Goal: Task Accomplishment & Management: Use online tool/utility

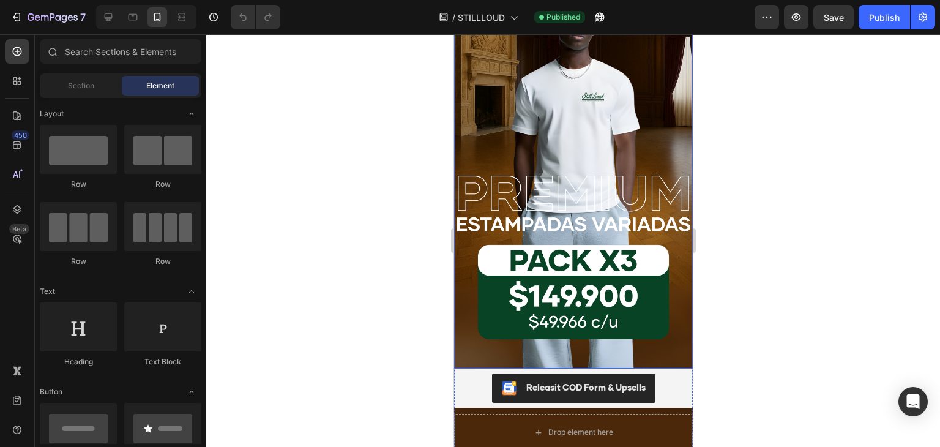
scroll to position [245, 0]
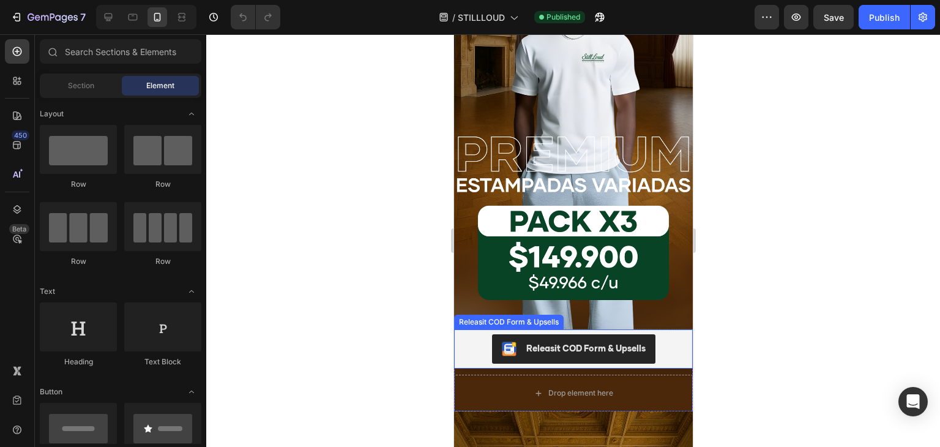
click at [670, 334] on div "Releasit COD Form & Upsells" at bounding box center [572, 348] width 229 height 29
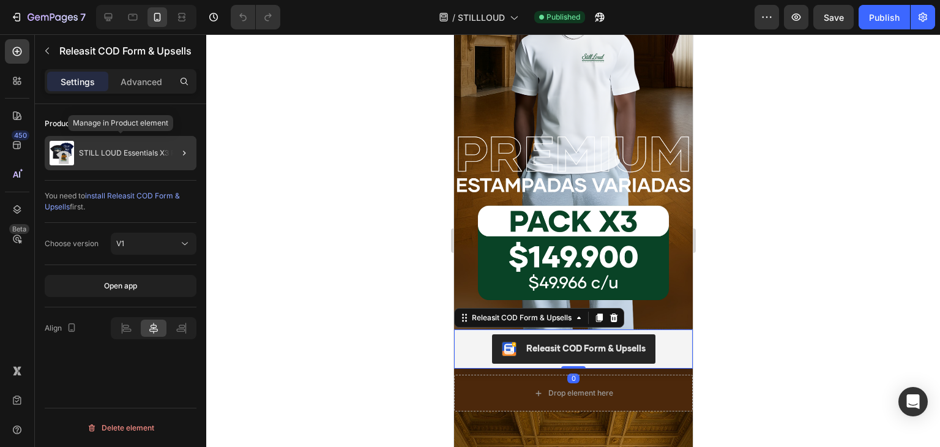
click at [133, 146] on div "STILL LOUD Essentials X3 PACK" at bounding box center [121, 153] width 152 height 34
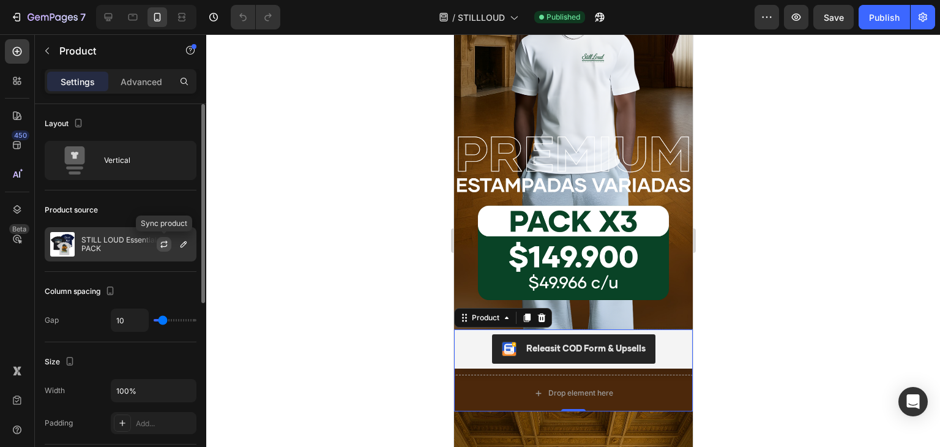
click at [166, 240] on icon "button" at bounding box center [164, 244] width 10 height 10
click at [181, 245] on icon "button" at bounding box center [184, 244] width 10 height 10
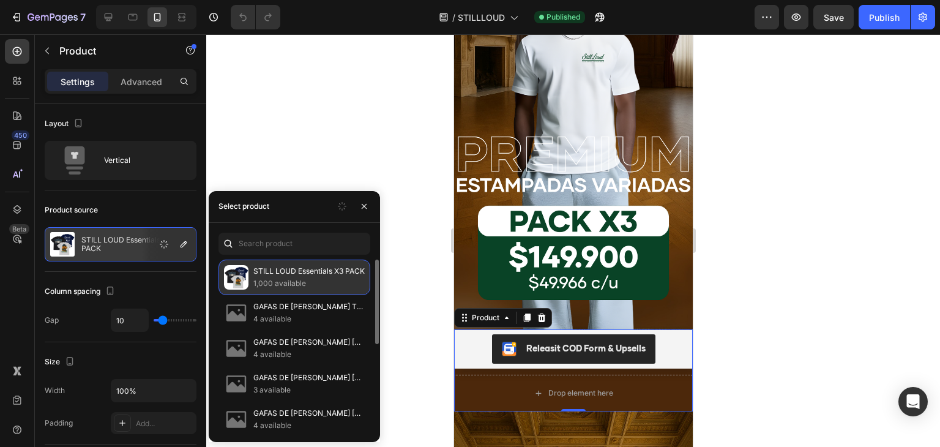
click at [244, 275] on img at bounding box center [236, 277] width 24 height 24
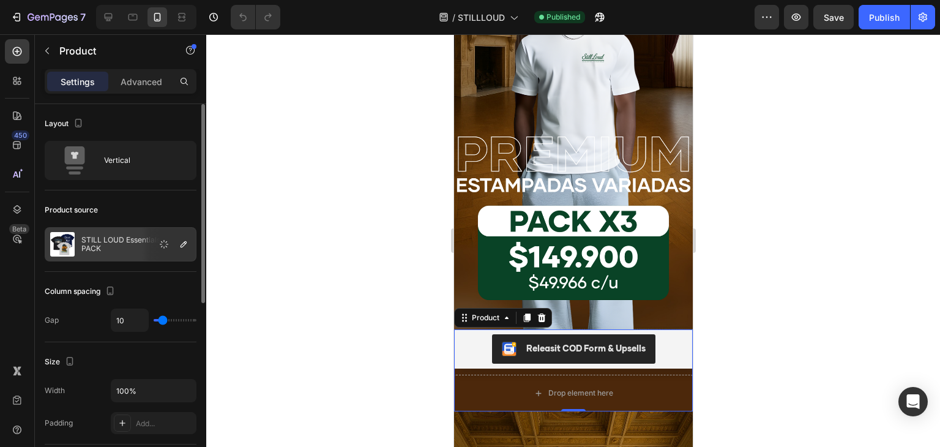
click at [171, 272] on div "Column spacing Gap 10" at bounding box center [121, 307] width 152 height 70
click at [187, 243] on icon "button" at bounding box center [184, 244] width 10 height 10
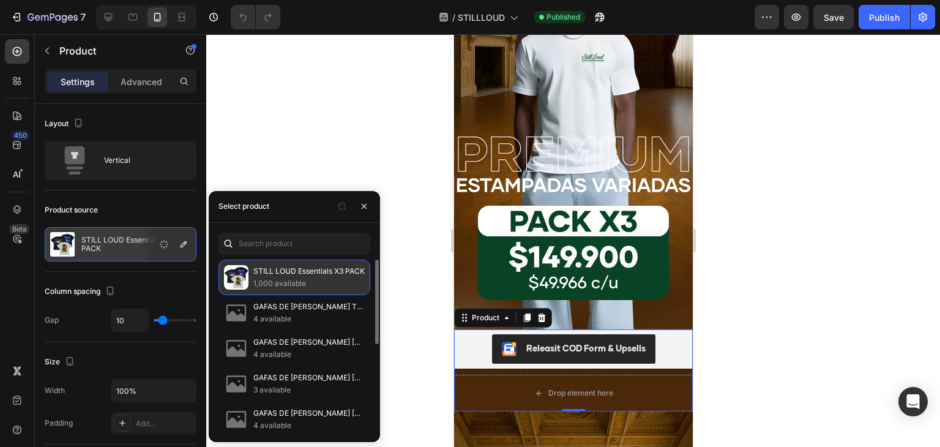
click at [286, 263] on div "STILL LOUD Essentials X3 PACK 1,000 available" at bounding box center [294, 277] width 152 height 35
click at [294, 278] on p "1,000 available" at bounding box center [308, 283] width 111 height 12
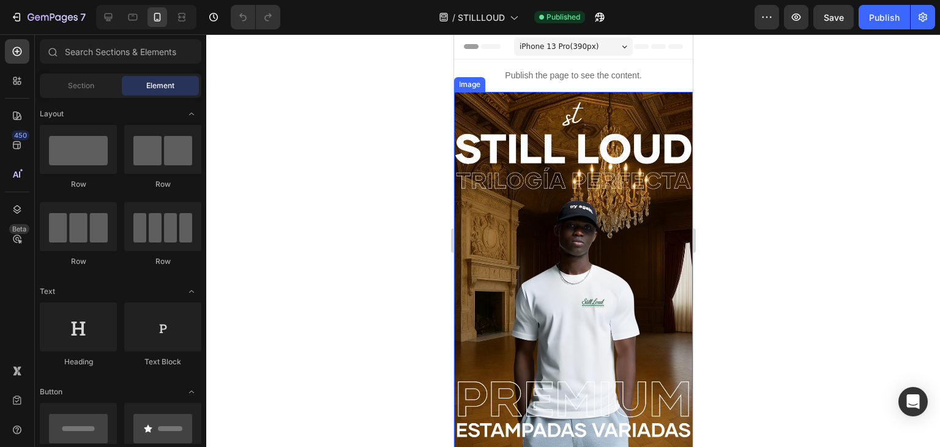
scroll to position [245, 0]
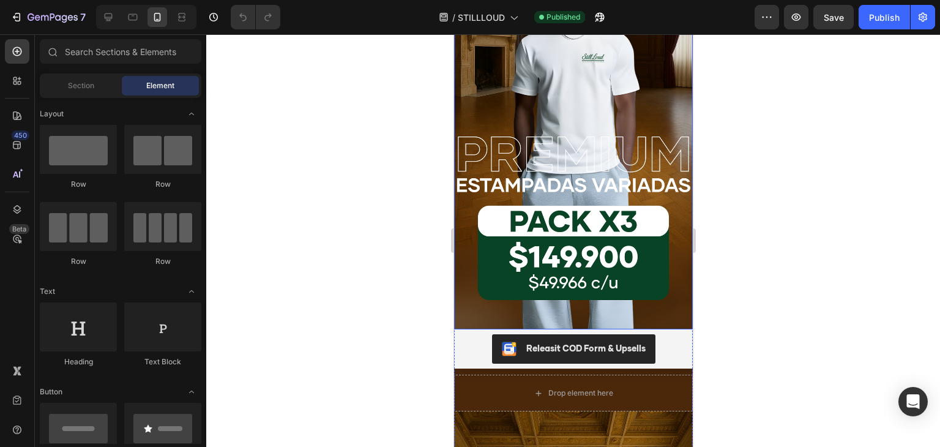
click at [561, 162] on img at bounding box center [573, 88] width 239 height 482
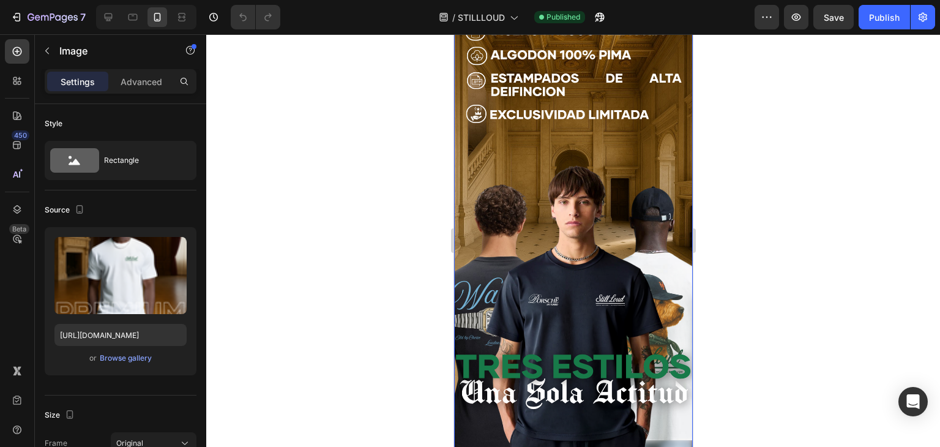
click at [570, 160] on img at bounding box center [573, 224] width 239 height 482
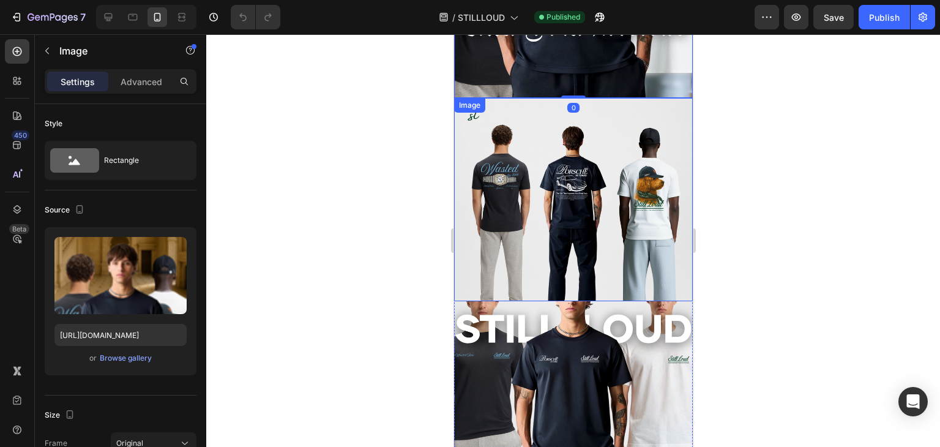
click at [562, 163] on img at bounding box center [573, 199] width 239 height 203
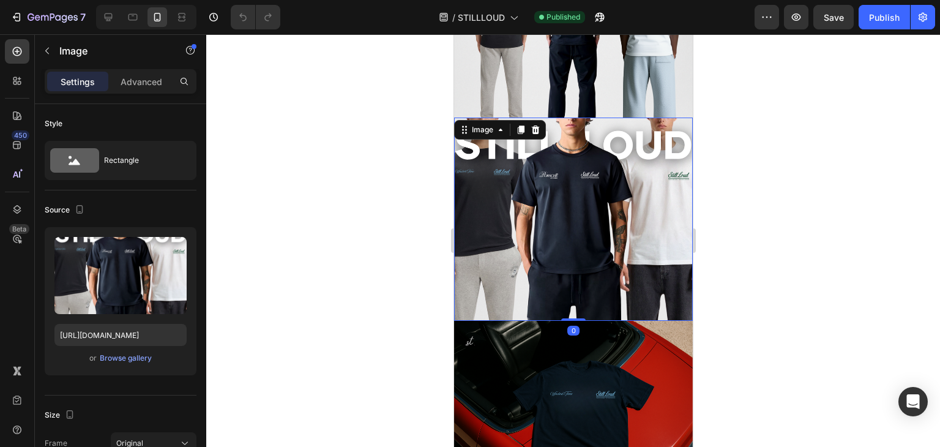
click at [551, 177] on img at bounding box center [573, 219] width 239 height 203
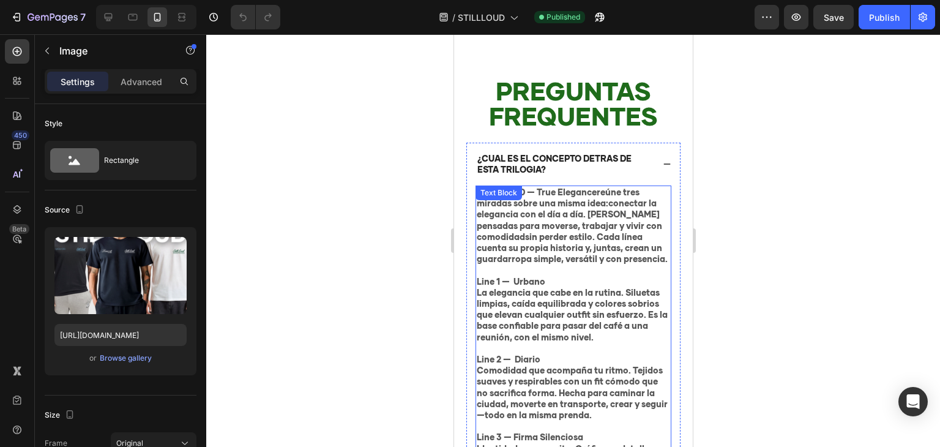
scroll to position [2815, 0]
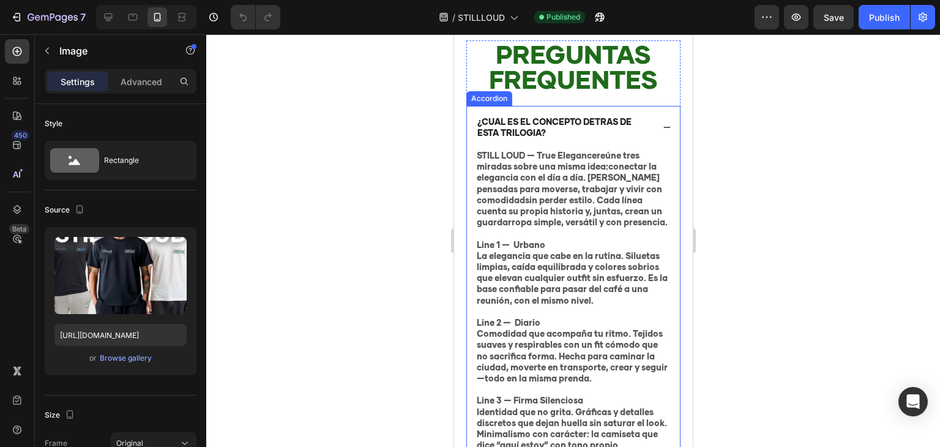
click at [663, 129] on div "¿CUAL ES EL CONCEPTO DETRAS DE ESTA TRILOGIA?" at bounding box center [572, 127] width 213 height 43
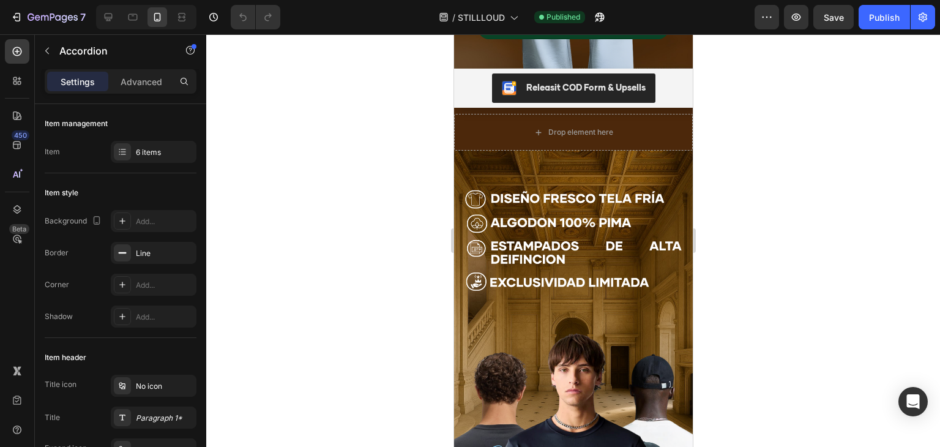
scroll to position [490, 0]
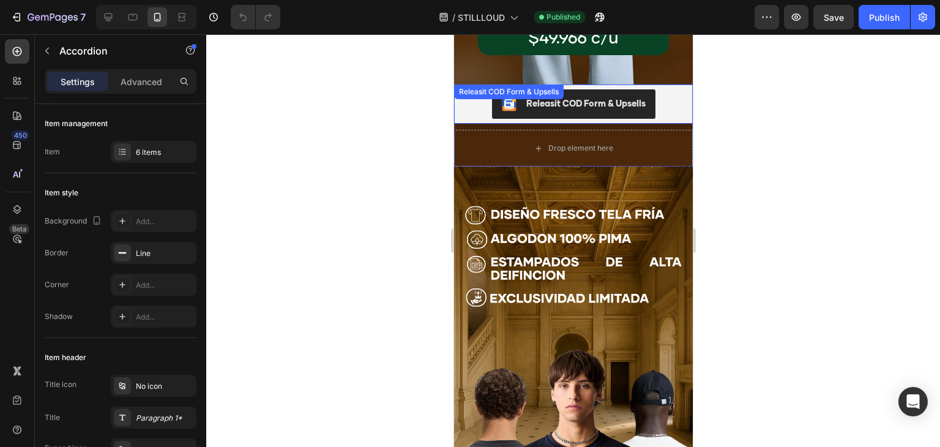
click at [659, 89] on div "Releasit COD Form & Upsells" at bounding box center [572, 103] width 229 height 29
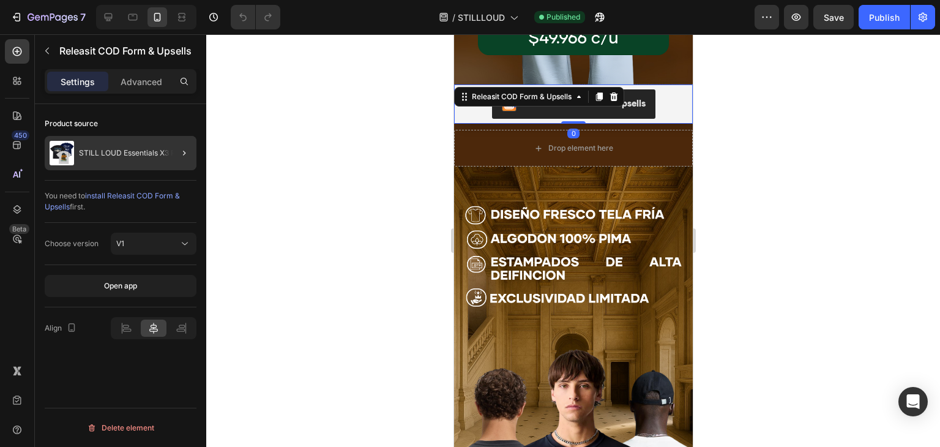
click at [176, 151] on div at bounding box center [179, 153] width 34 height 34
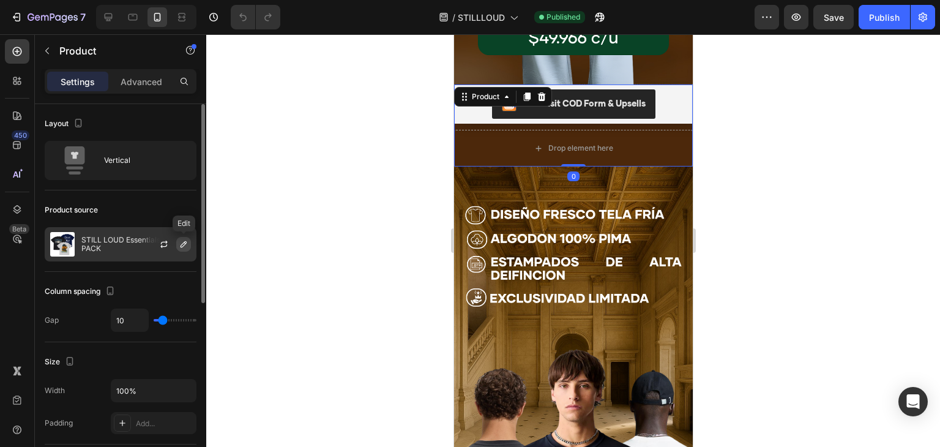
click at [188, 245] on icon "button" at bounding box center [184, 244] width 10 height 10
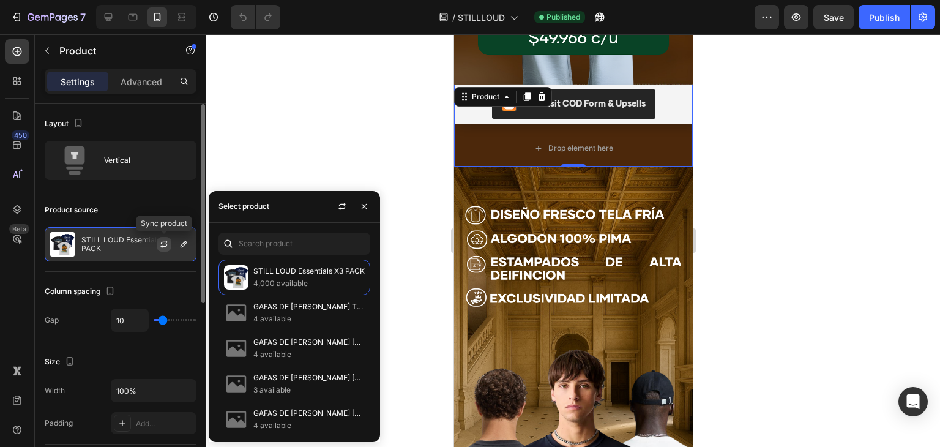
click at [169, 242] on icon "button" at bounding box center [164, 244] width 10 height 10
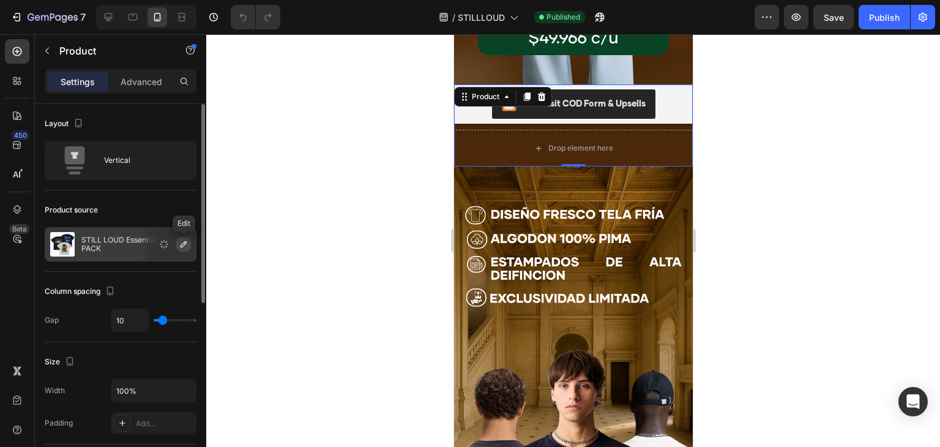
click at [181, 244] on icon "button" at bounding box center [184, 244] width 10 height 10
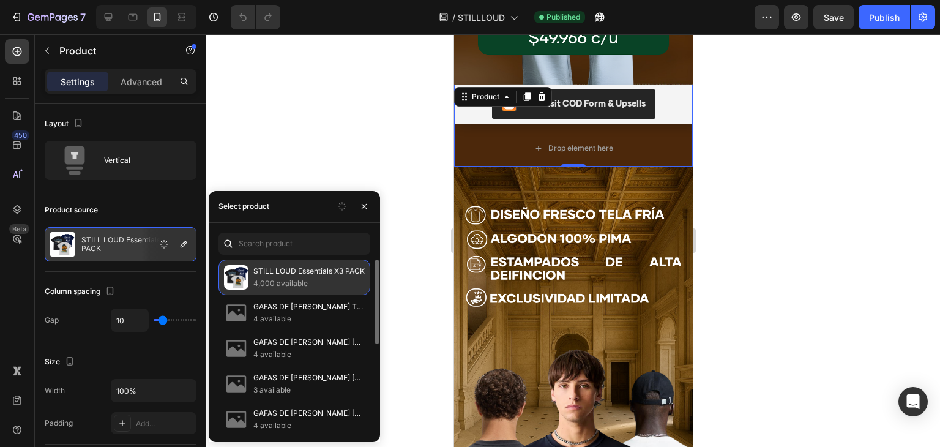
click at [264, 279] on p "4,000 available" at bounding box center [308, 283] width 111 height 12
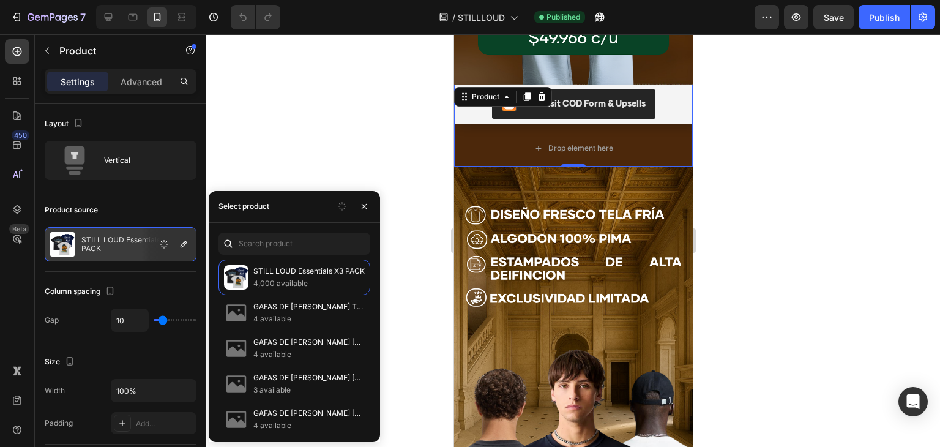
click at [346, 148] on div at bounding box center [573, 240] width 734 height 413
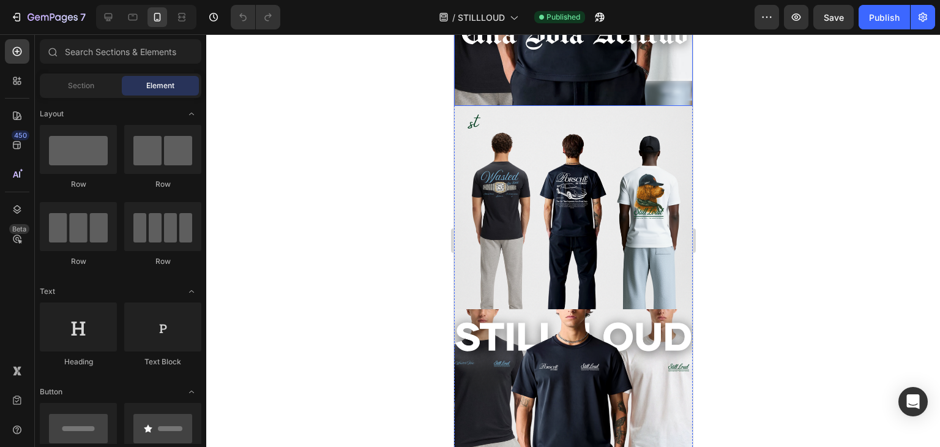
scroll to position [1040, 0]
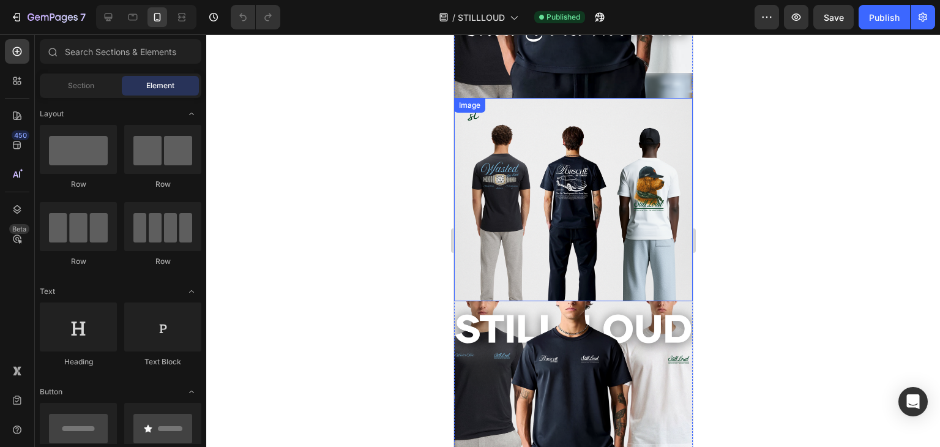
click at [589, 193] on img at bounding box center [573, 199] width 239 height 203
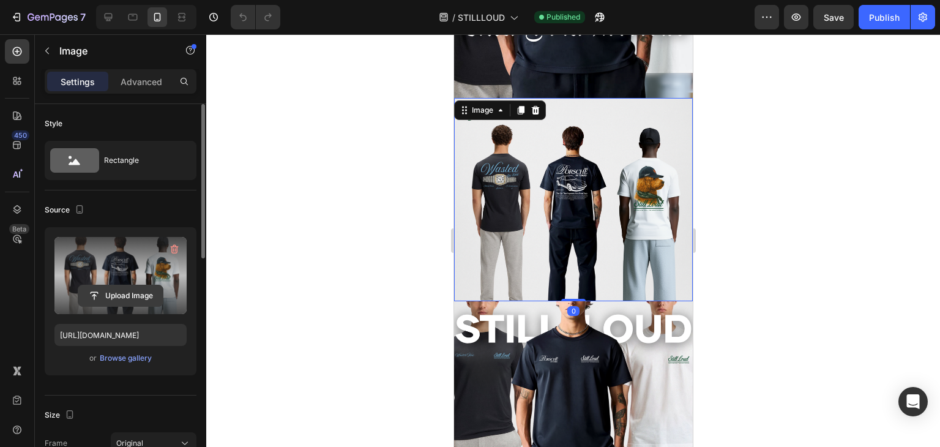
click at [125, 286] on input "file" at bounding box center [120, 295] width 84 height 21
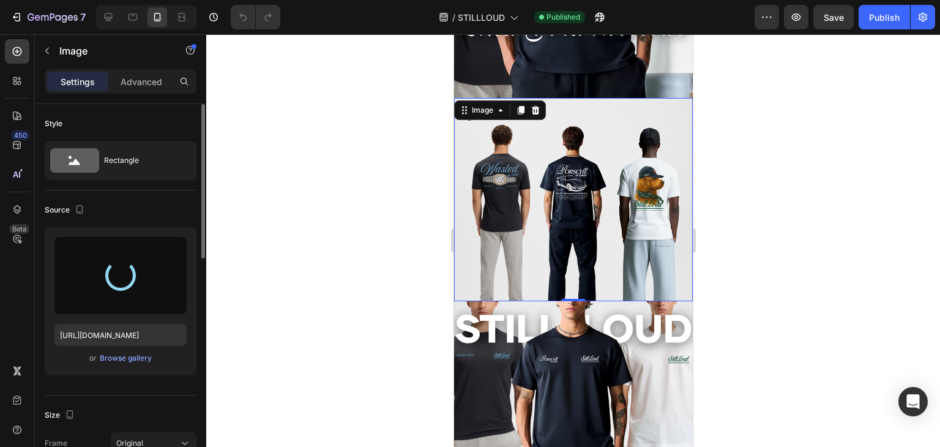
type input "https://cdn.shopify.com/s/files/1/0533/9116/3589/files/gempages_468003144756888…"
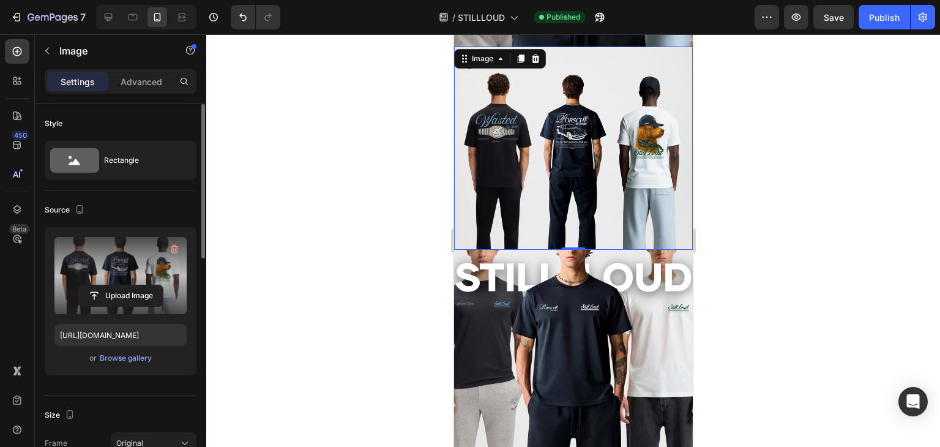
scroll to position [1102, 0]
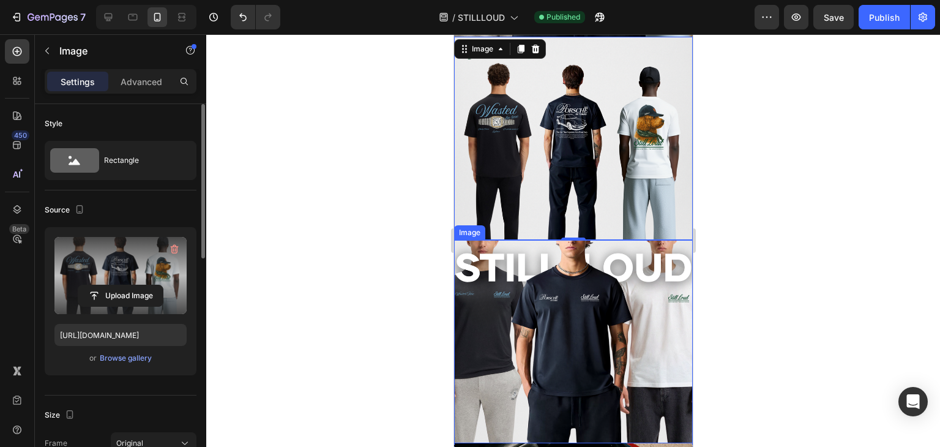
click at [586, 245] on img at bounding box center [573, 341] width 239 height 203
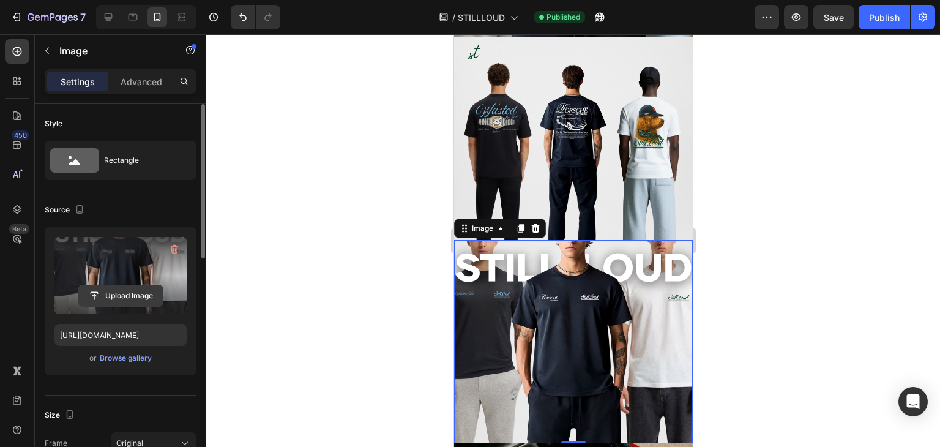
click at [104, 301] on input "file" at bounding box center [120, 295] width 84 height 21
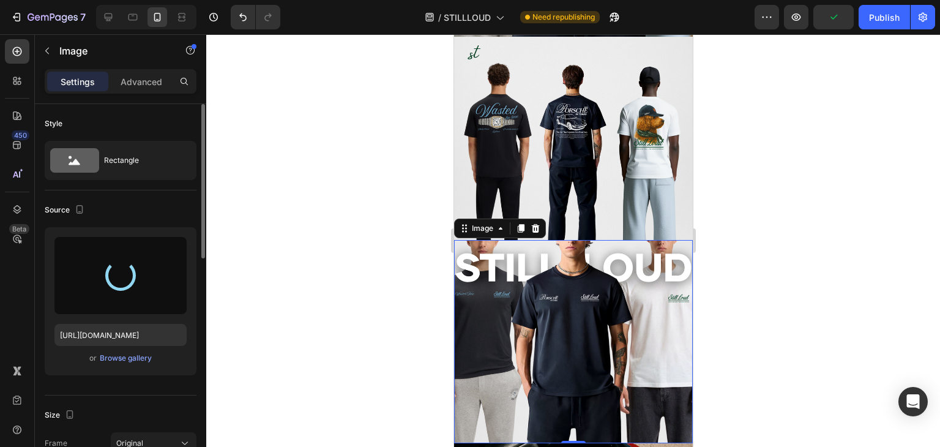
type input "https://cdn.shopify.com/s/files/1/0533/9116/3589/files/gempages_468003144756888…"
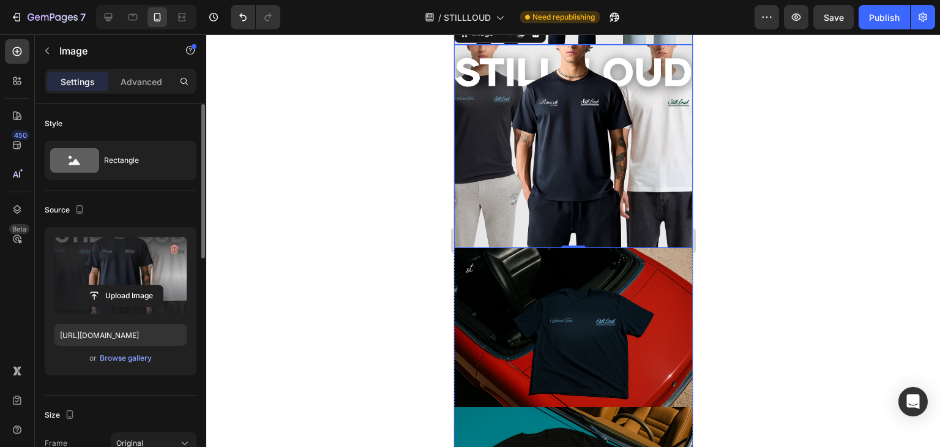
scroll to position [1346, 0]
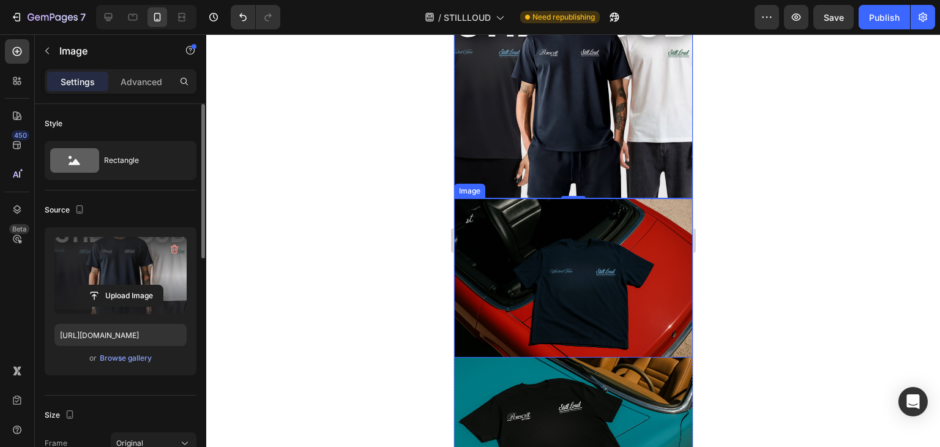
click at [555, 211] on img at bounding box center [573, 277] width 239 height 159
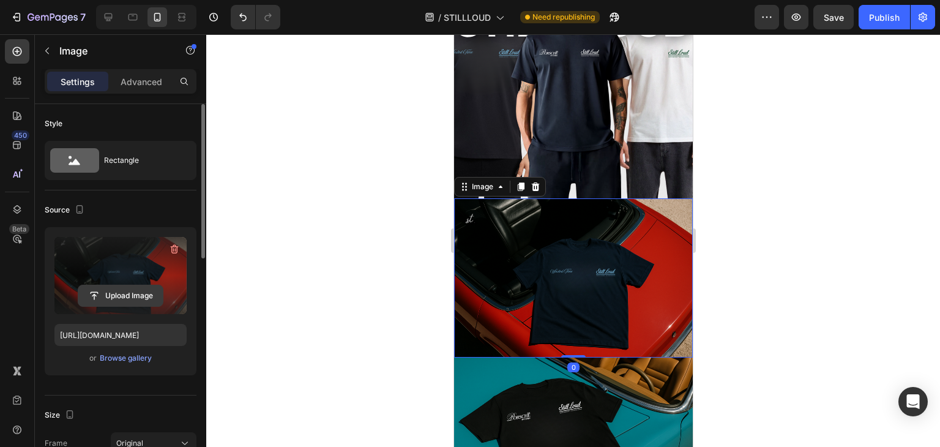
click at [113, 291] on input "file" at bounding box center [120, 295] width 84 height 21
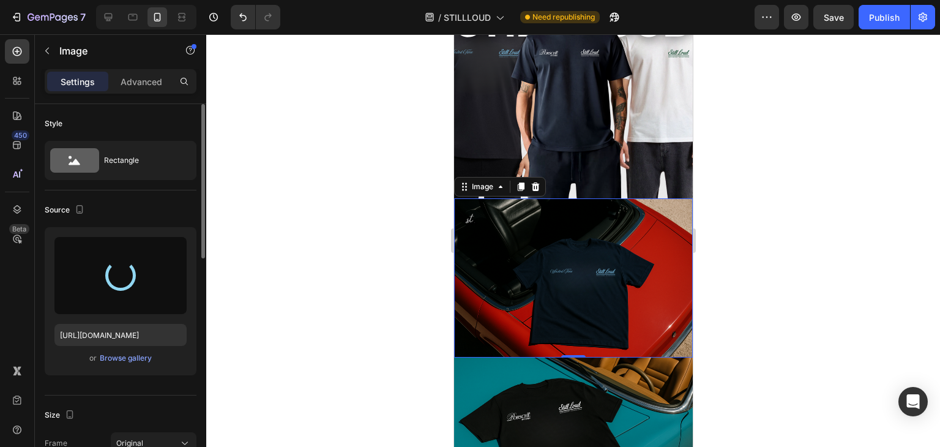
type input "https://cdn.shopify.com/s/files/1/0533/9116/3589/files/gempages_468003144756888…"
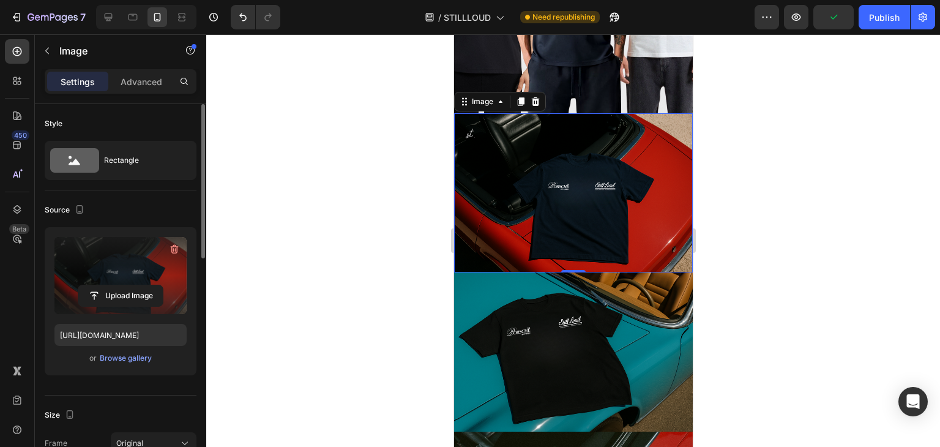
scroll to position [1469, 0]
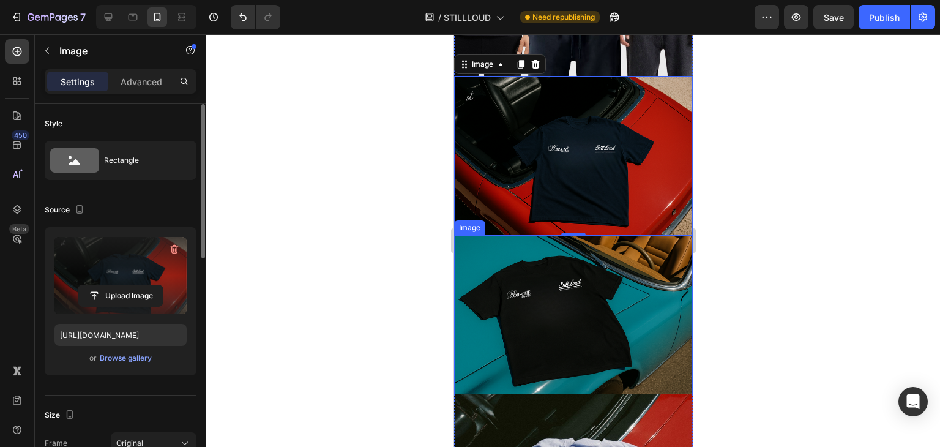
click at [603, 271] on img at bounding box center [573, 314] width 239 height 159
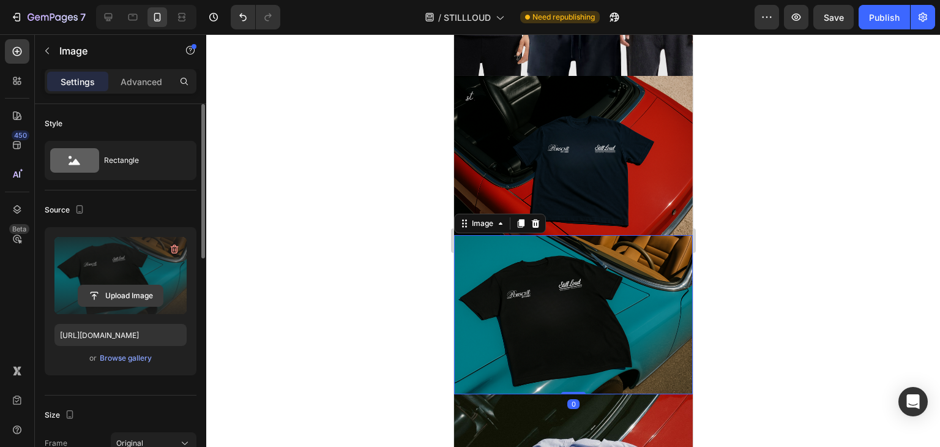
click at [130, 288] on input "file" at bounding box center [120, 295] width 84 height 21
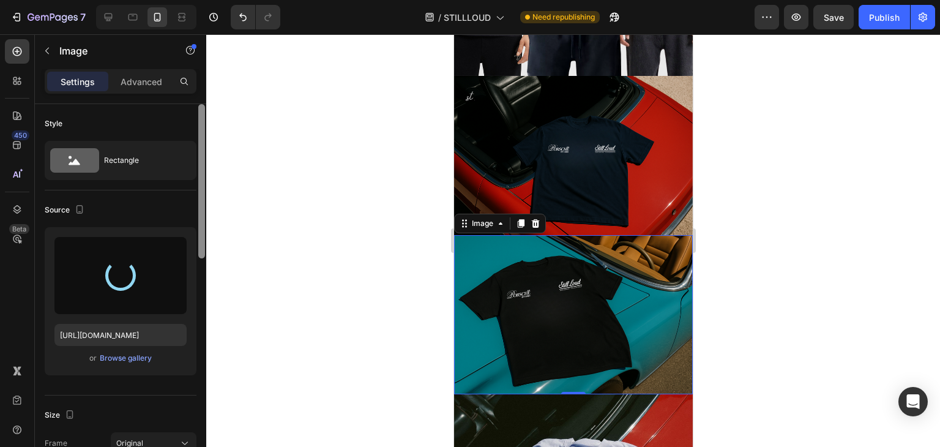
type input "https://cdn.shopify.com/s/files/1/0533/9116/3589/files/gempages_468003144756888…"
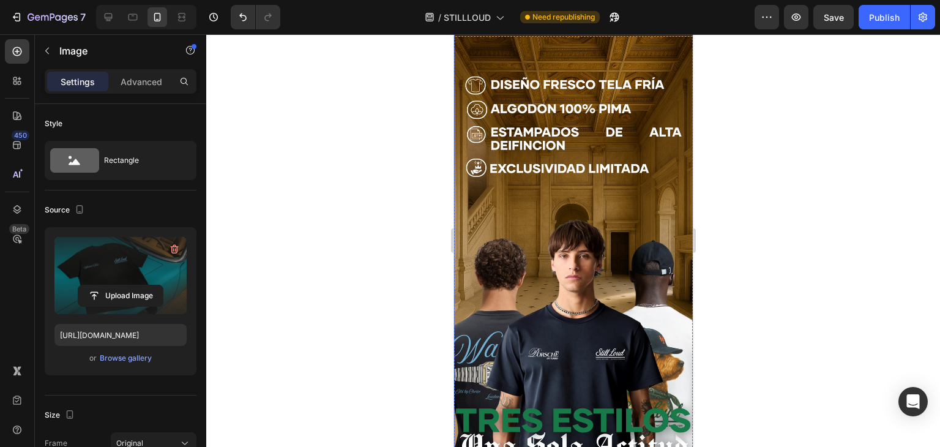
scroll to position [612, 0]
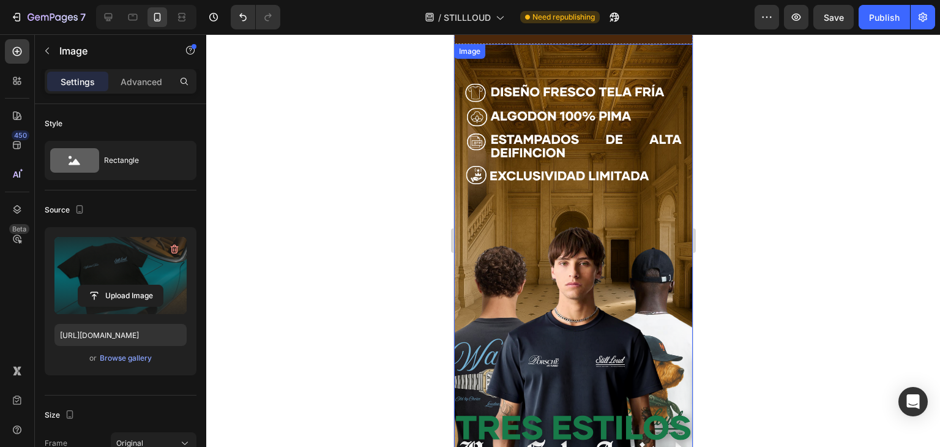
click at [553, 215] on img at bounding box center [573, 285] width 239 height 482
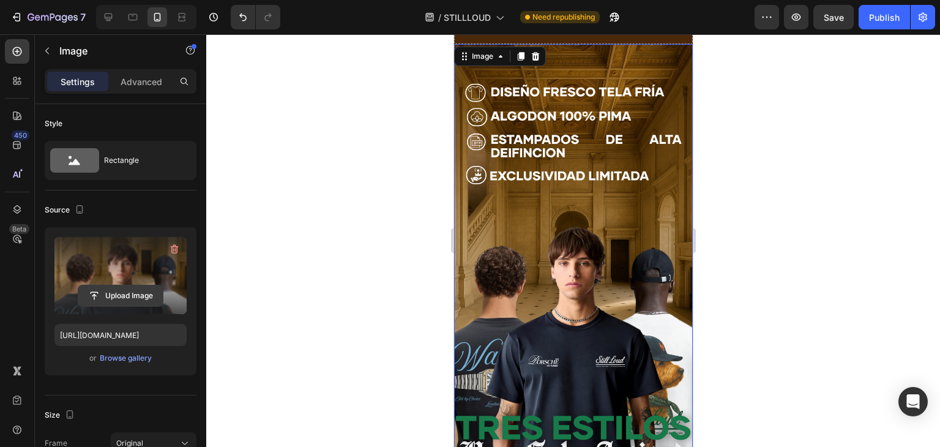
click at [127, 285] on input "file" at bounding box center [120, 295] width 84 height 21
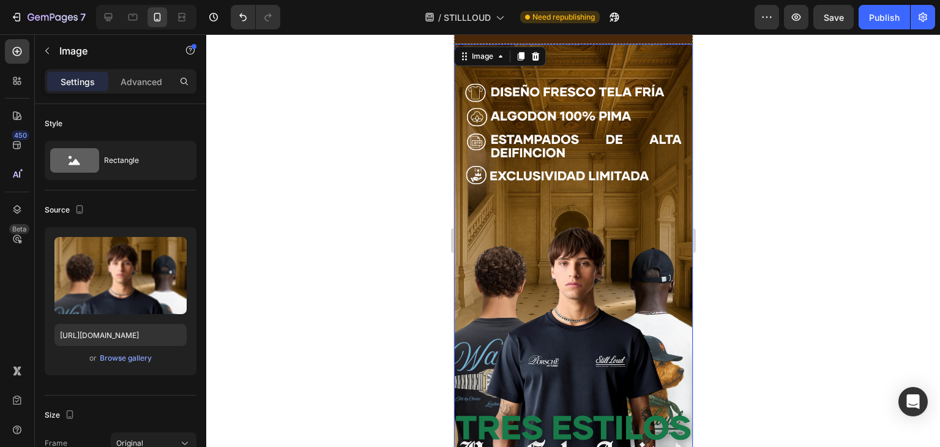
click at [561, 307] on img at bounding box center [573, 285] width 239 height 482
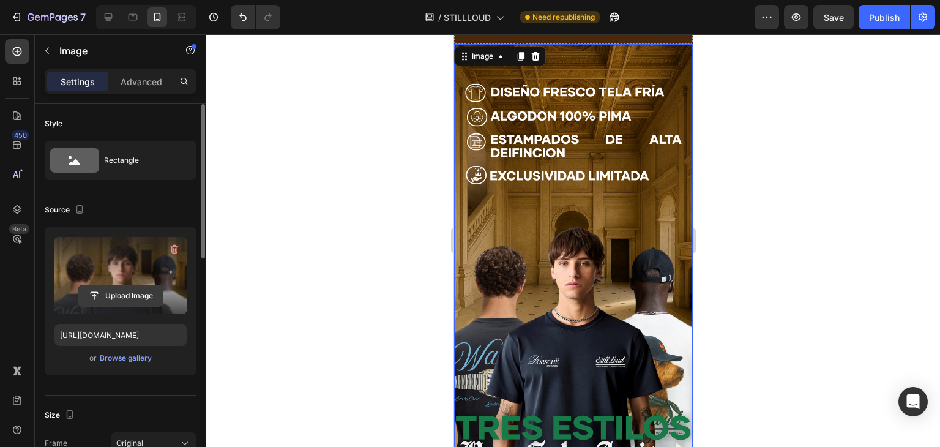
click at [110, 286] on input "file" at bounding box center [120, 295] width 84 height 21
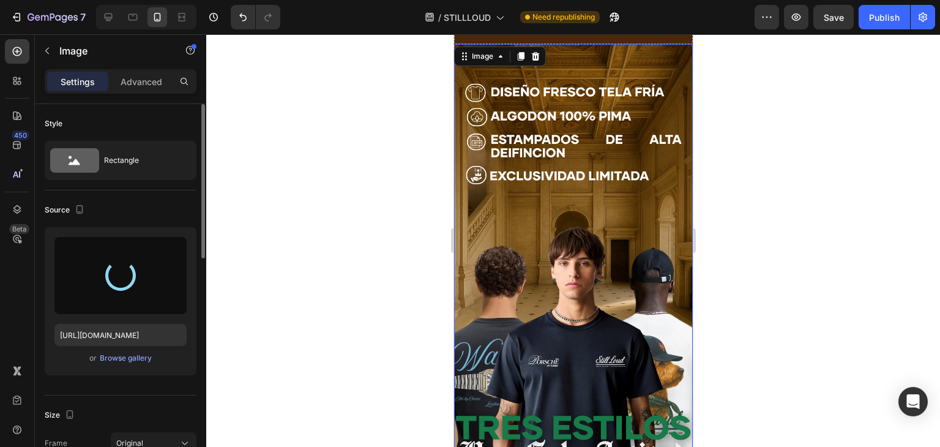
type input "https://cdn.shopify.com/s/files/1/0533/9116/3589/files/gempages_468003144756888…"
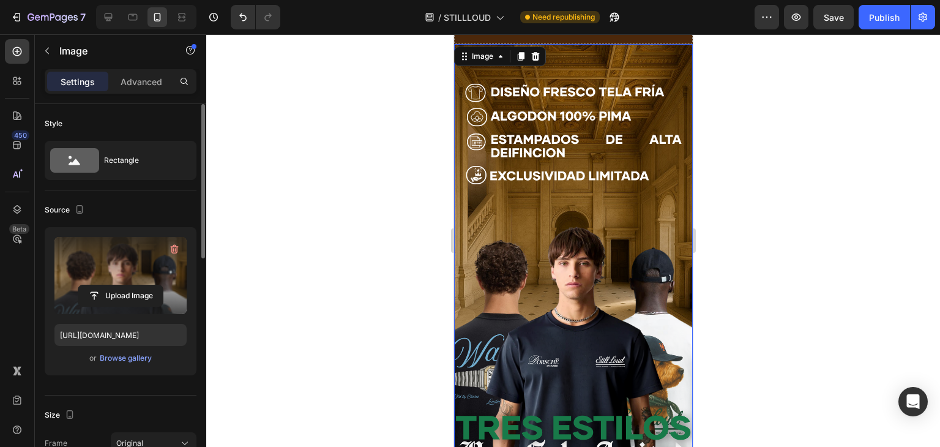
click at [772, 296] on div at bounding box center [573, 240] width 734 height 413
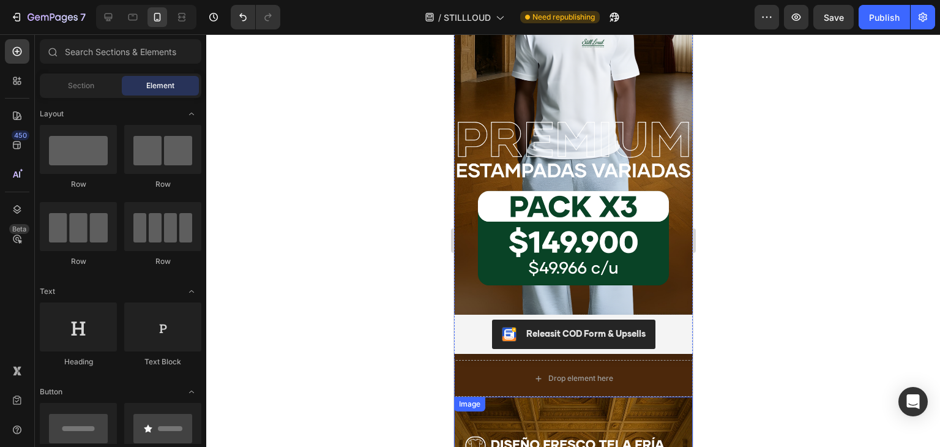
scroll to position [245, 0]
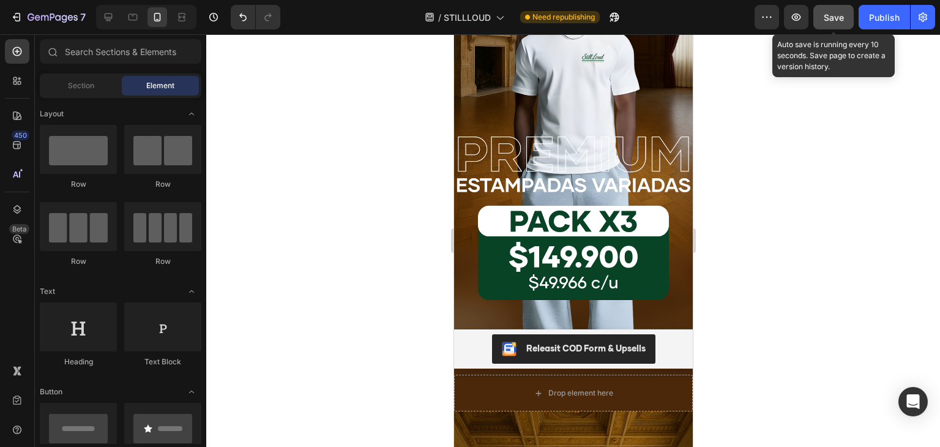
click at [829, 23] on div "Save" at bounding box center [834, 17] width 20 height 13
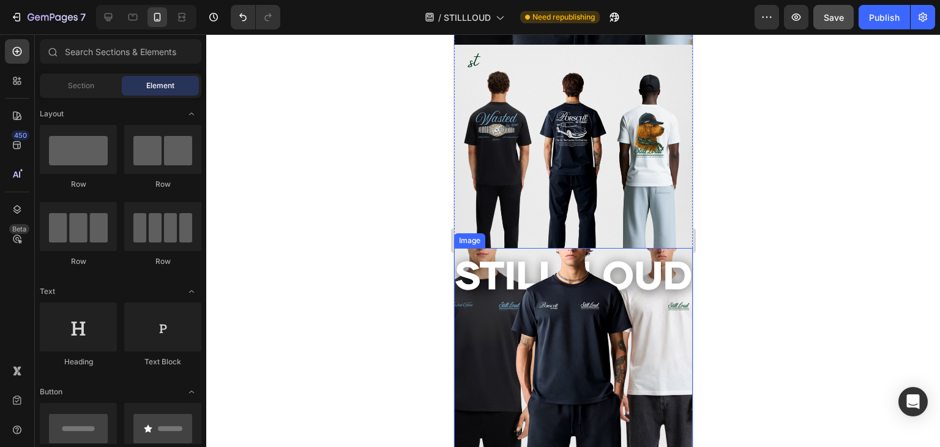
scroll to position [1102, 0]
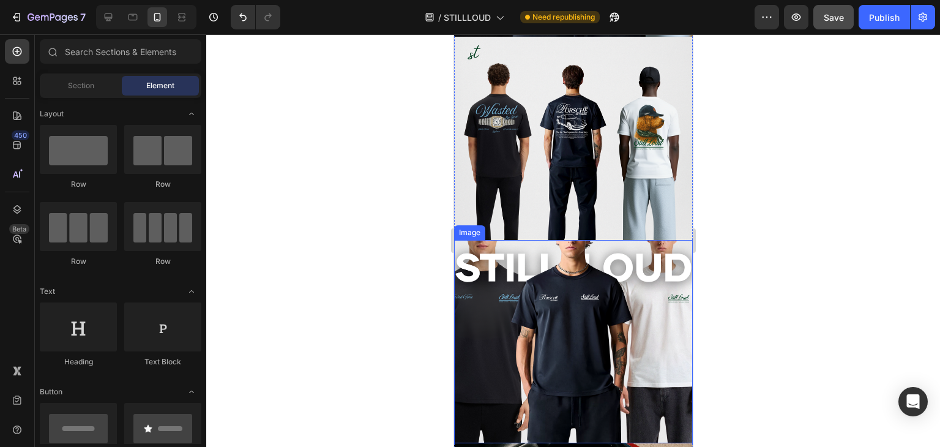
click at [614, 272] on img at bounding box center [573, 341] width 239 height 203
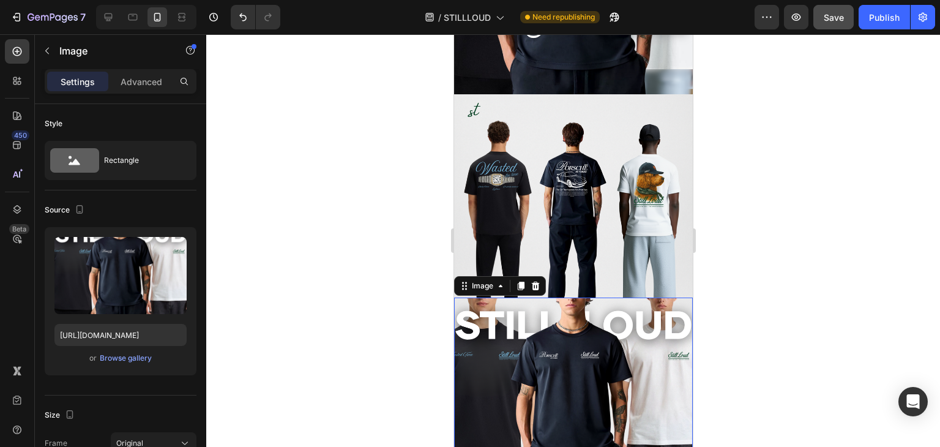
scroll to position [1040, 0]
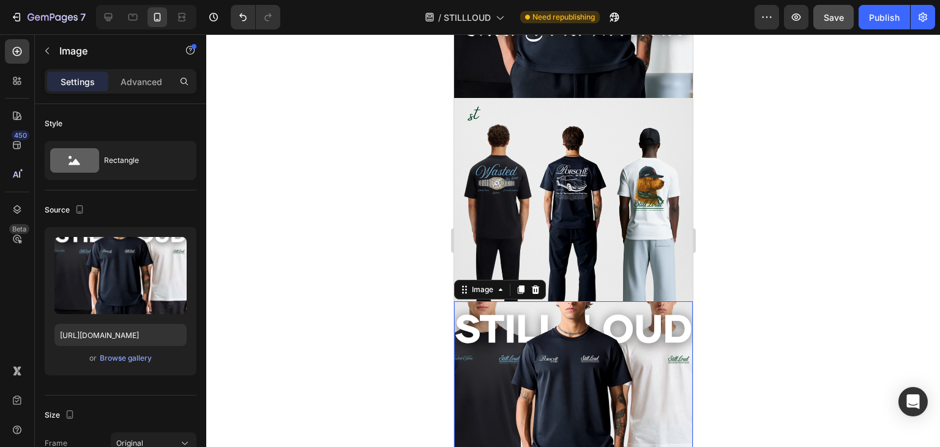
click at [540, 341] on img at bounding box center [573, 402] width 239 height 203
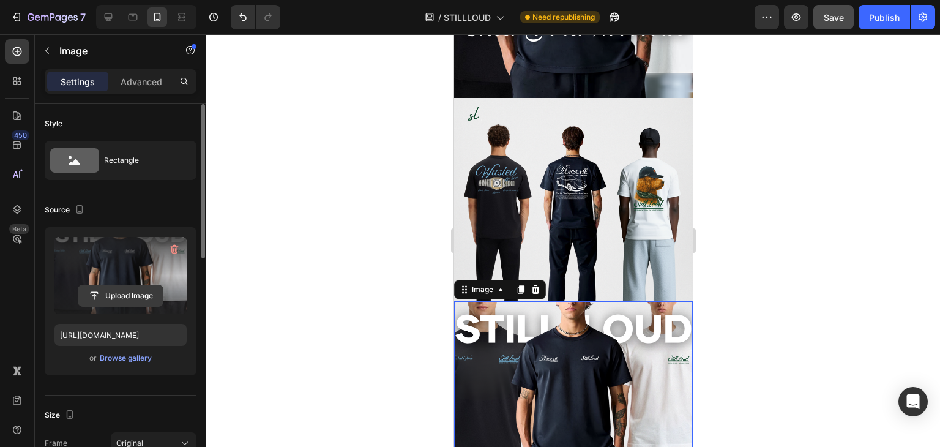
click at [124, 294] on input "file" at bounding box center [120, 295] width 84 height 21
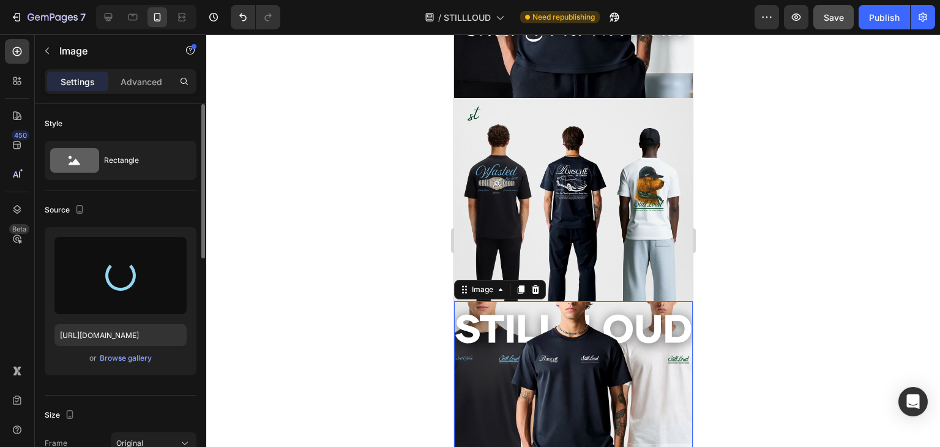
type input "https://cdn.shopify.com/s/files/1/0533/9116/3589/files/gempages_468003144756888…"
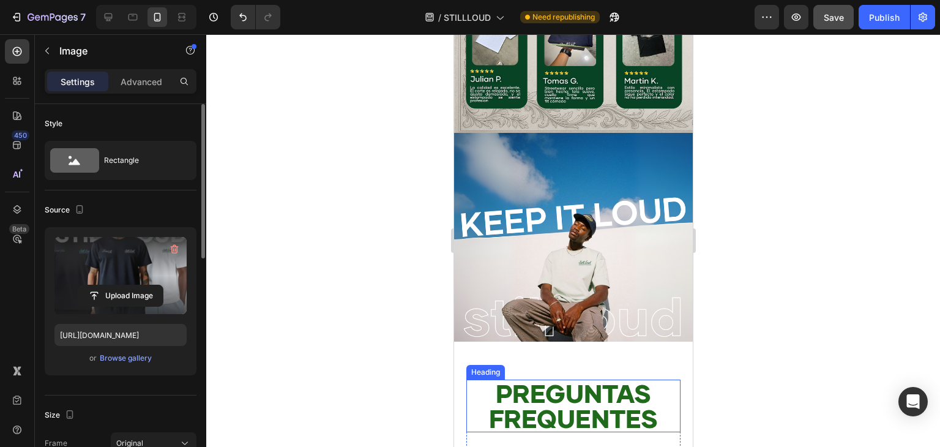
scroll to position [2754, 0]
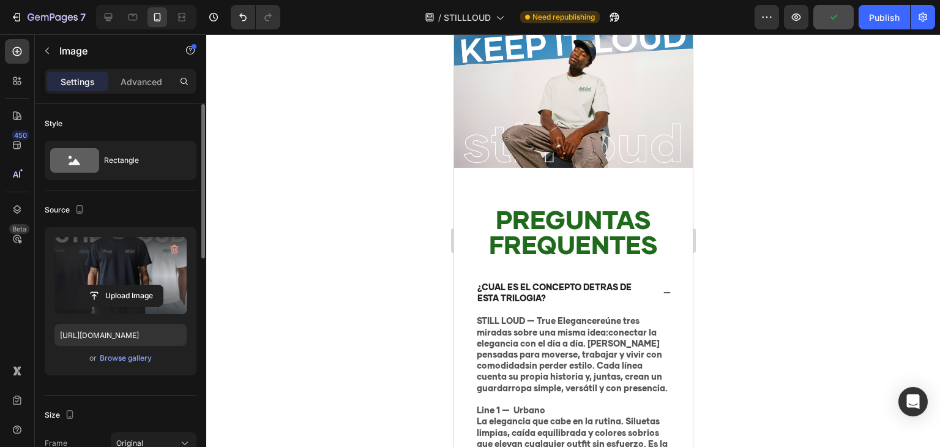
click at [825, 33] on div "7 Version history / STILLLOUD Need republishing Preview Publish" at bounding box center [470, 17] width 940 height 35
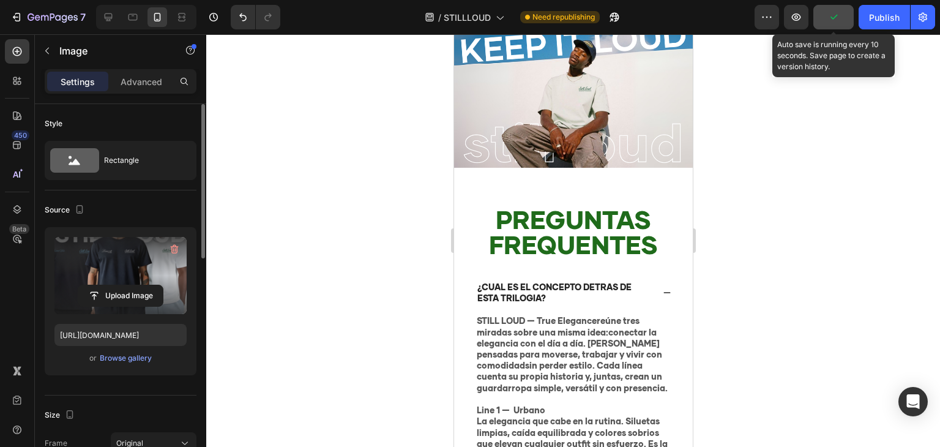
click at [830, 18] on icon "button" at bounding box center [833, 17] width 12 height 12
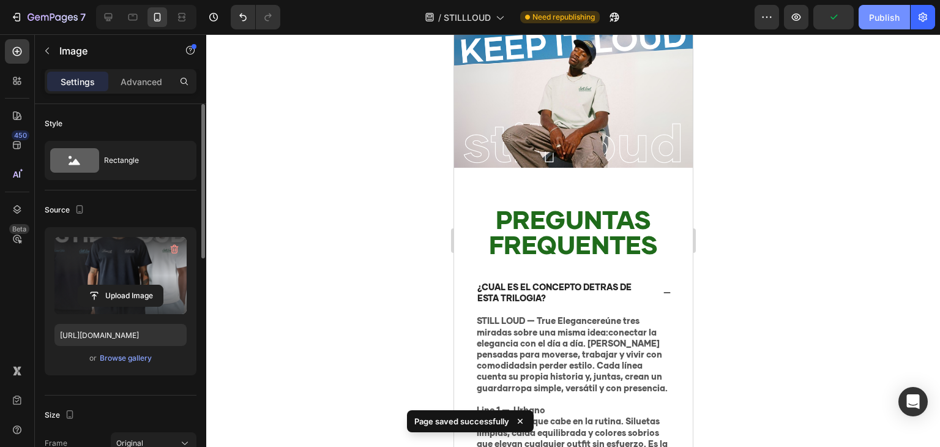
click at [884, 20] on div "Publish" at bounding box center [884, 17] width 31 height 13
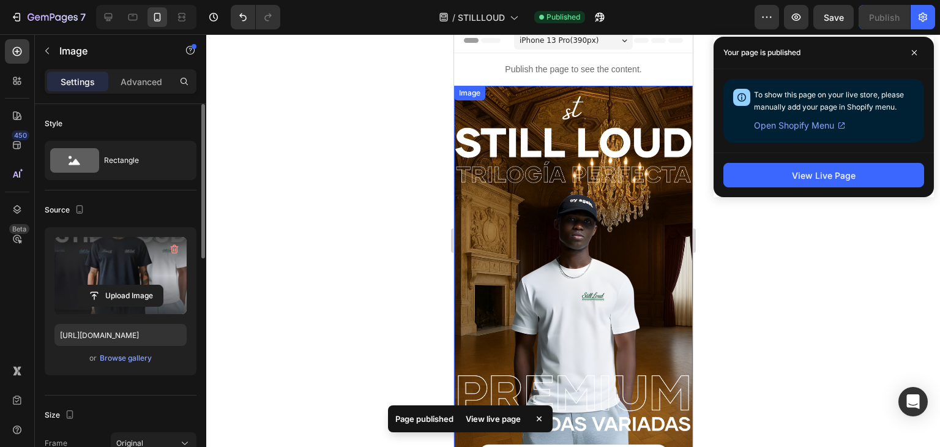
scroll to position [0, 0]
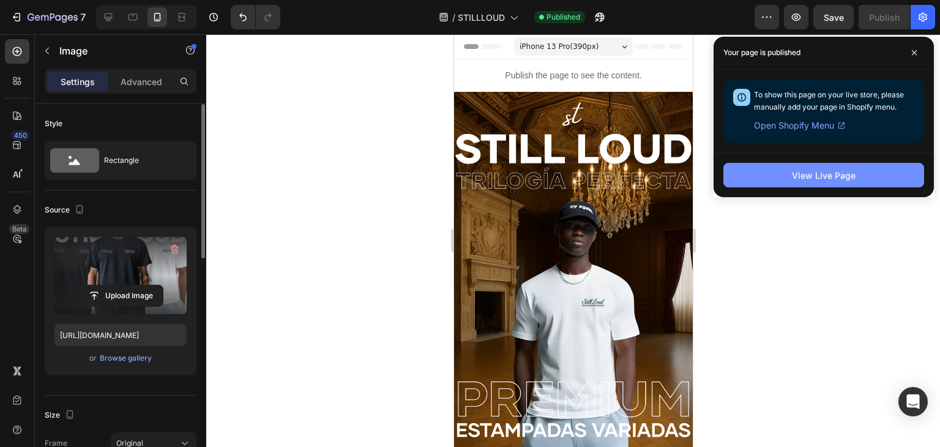
click at [820, 184] on button "View Live Page" at bounding box center [823, 175] width 201 height 24
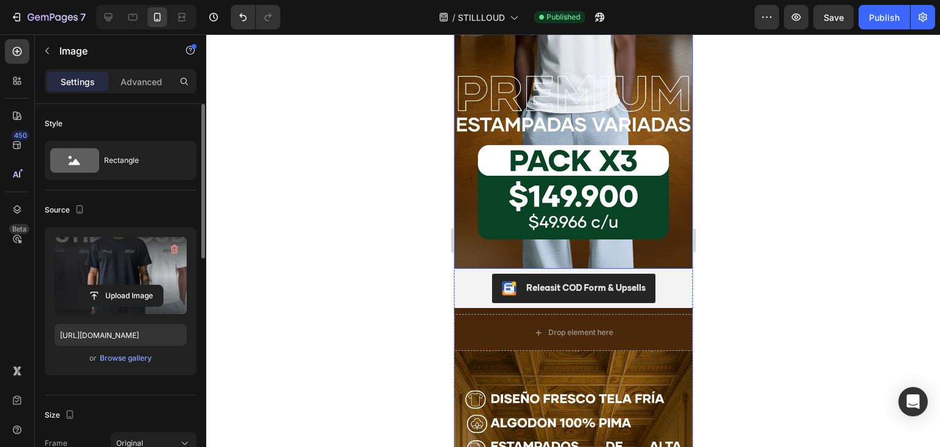
scroll to position [306, 0]
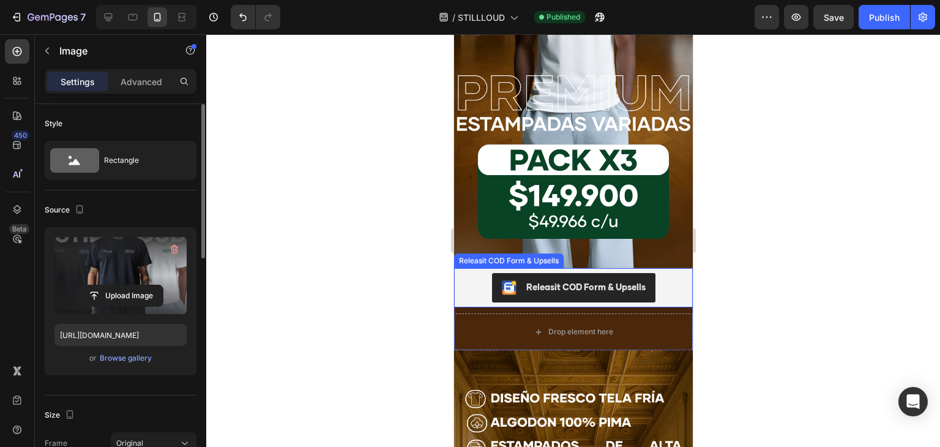
click at [671, 273] on div "Releasit COD Form & Upsells" at bounding box center [572, 287] width 229 height 29
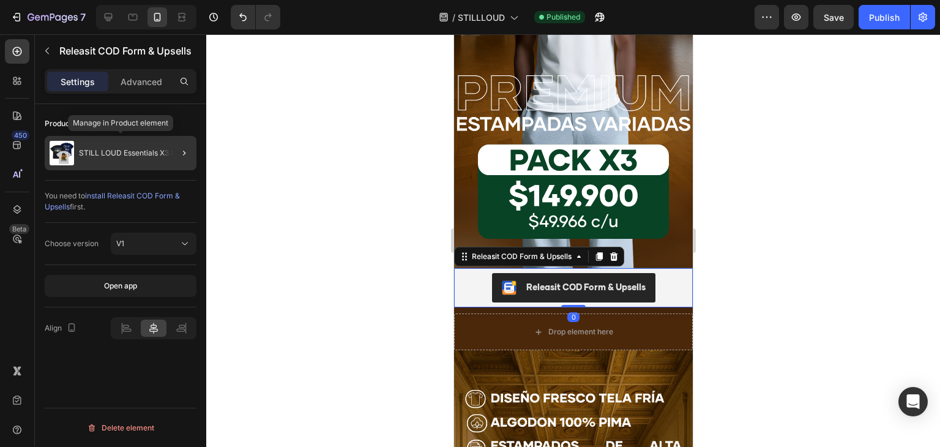
click at [156, 157] on div "STILL LOUD Essentials X3 PACK" at bounding box center [121, 153] width 152 height 34
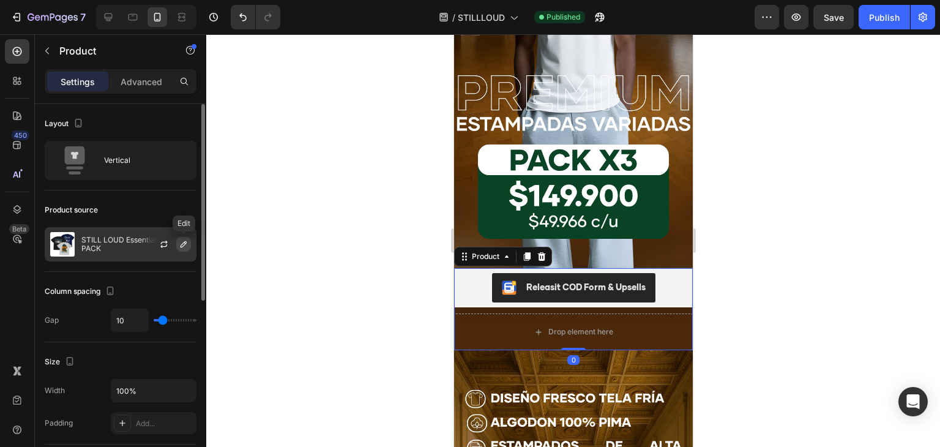
click at [181, 244] on icon "button" at bounding box center [184, 244] width 10 height 10
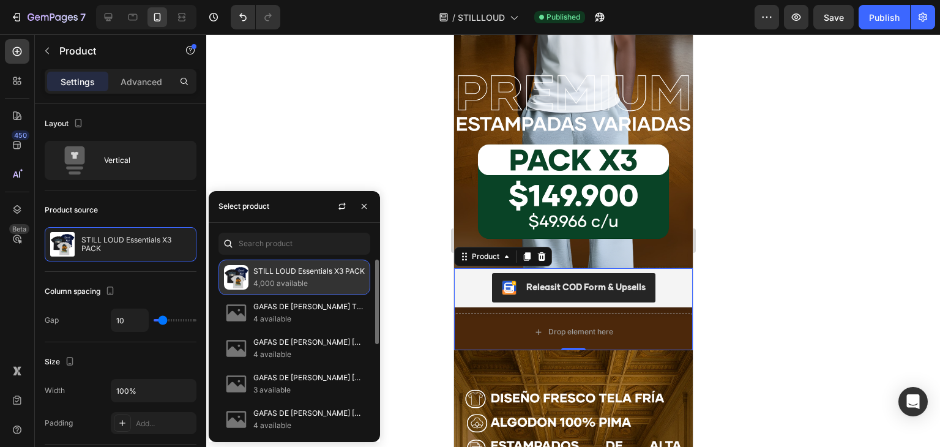
click at [306, 282] on p "4,000 available" at bounding box center [308, 283] width 111 height 12
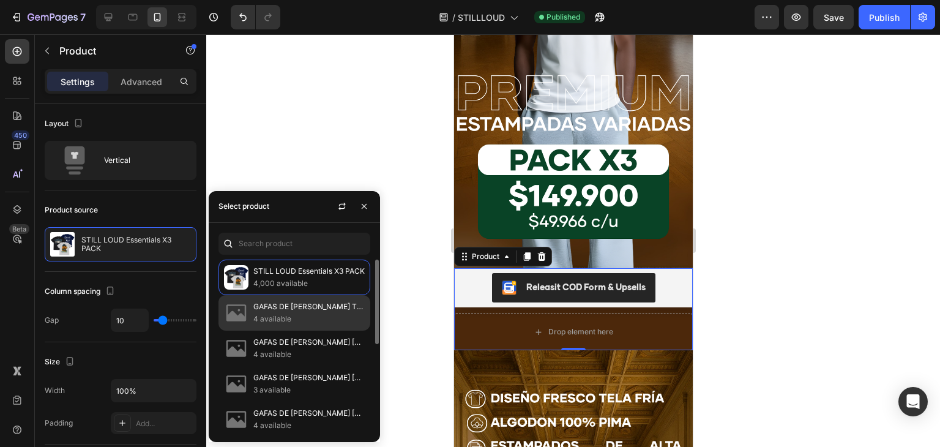
click at [288, 301] on p "GAFAS DE [PERSON_NAME] TOUS" at bounding box center [308, 307] width 111 height 12
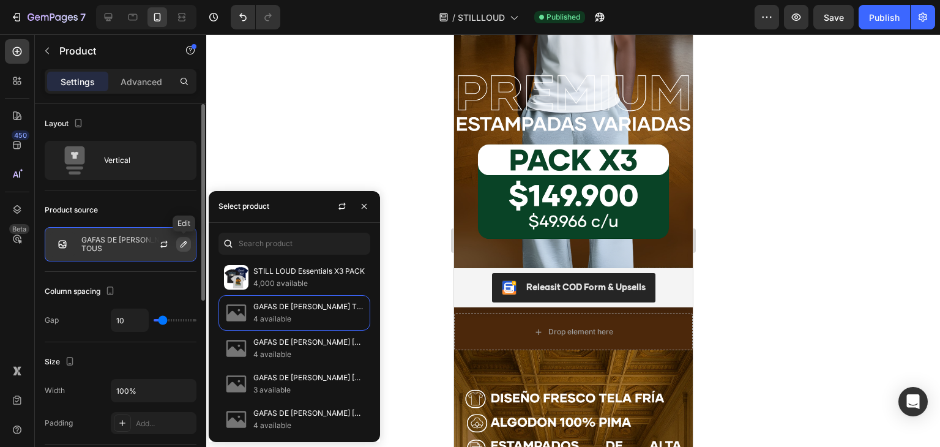
click at [184, 247] on icon "button" at bounding box center [184, 244] width 10 height 10
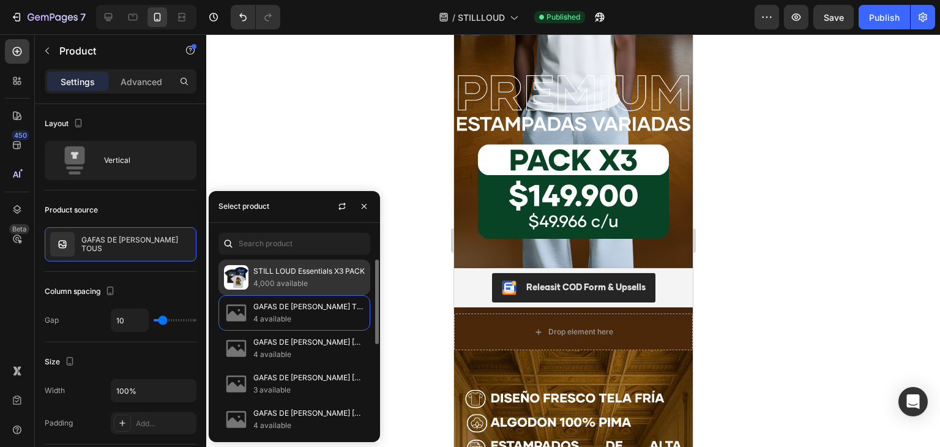
click at [286, 279] on p "4,000 available" at bounding box center [308, 283] width 111 height 12
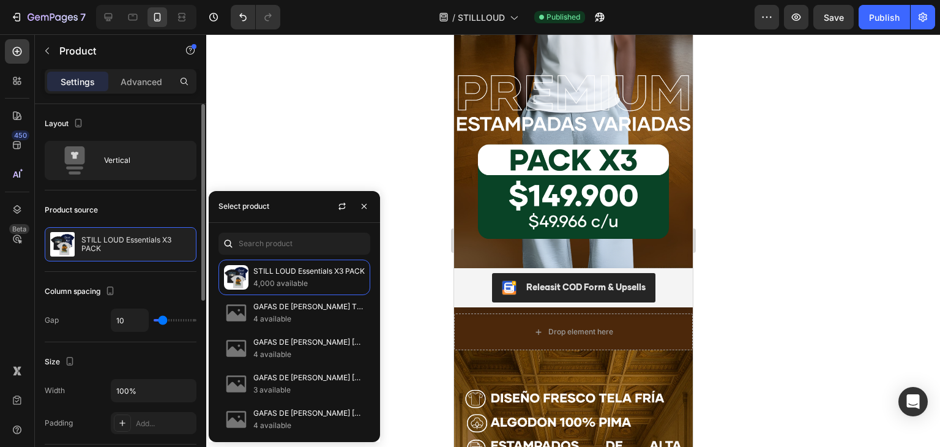
click at [174, 280] on div "Column spacing Gap 10" at bounding box center [121, 307] width 152 height 70
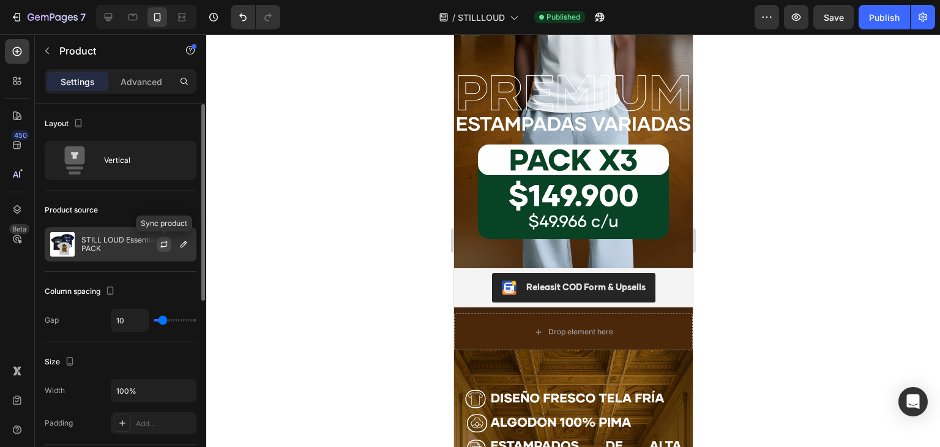
click at [167, 248] on button "button" at bounding box center [164, 244] width 15 height 15
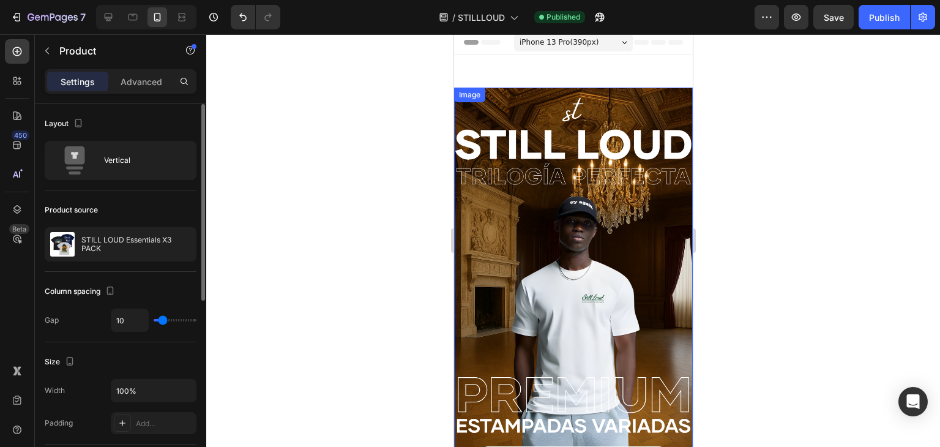
scroll to position [0, 0]
